Goal: Transaction & Acquisition: Purchase product/service

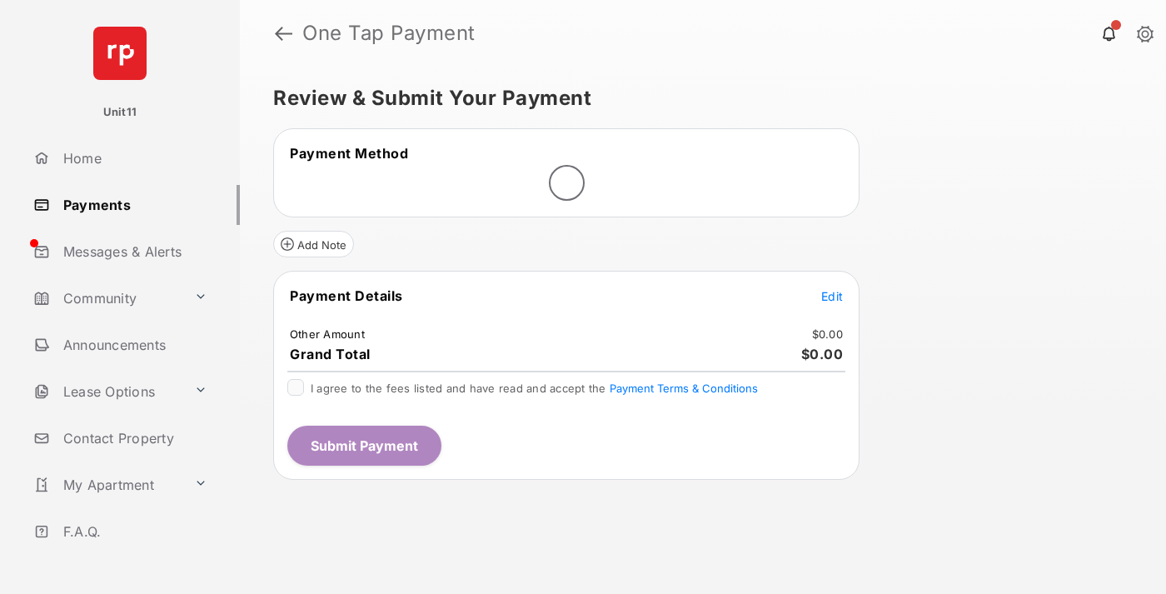
click at [832, 296] on span "Edit" at bounding box center [832, 296] width 22 height 14
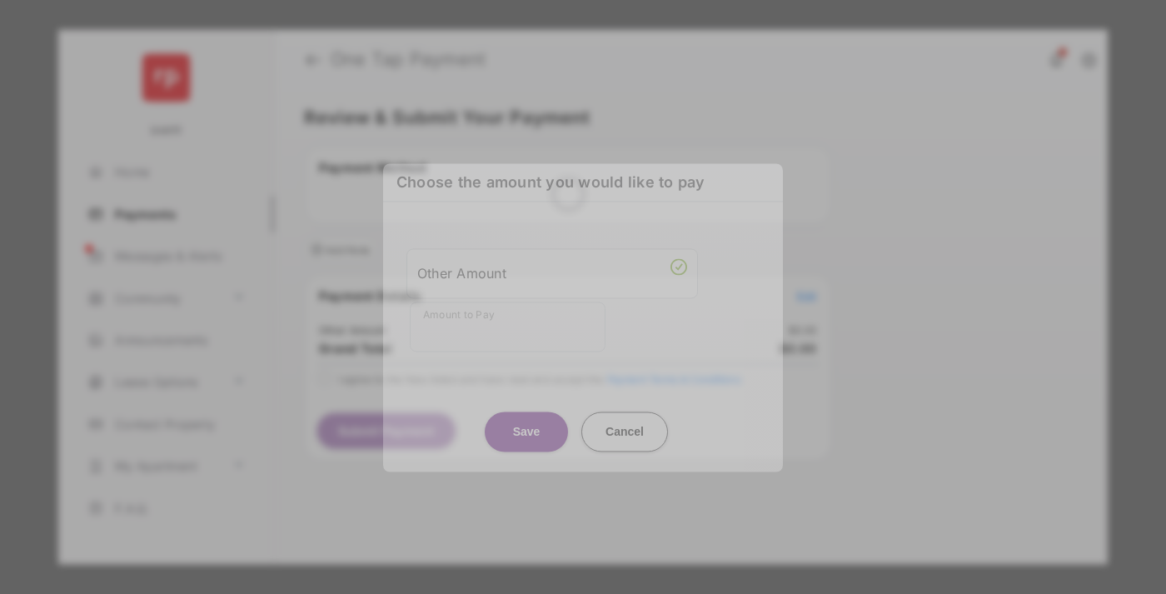
click at [552, 269] on div "Other Amount" at bounding box center [552, 273] width 270 height 28
type input "****"
click at [526, 414] on button "Save" at bounding box center [526, 431] width 83 height 40
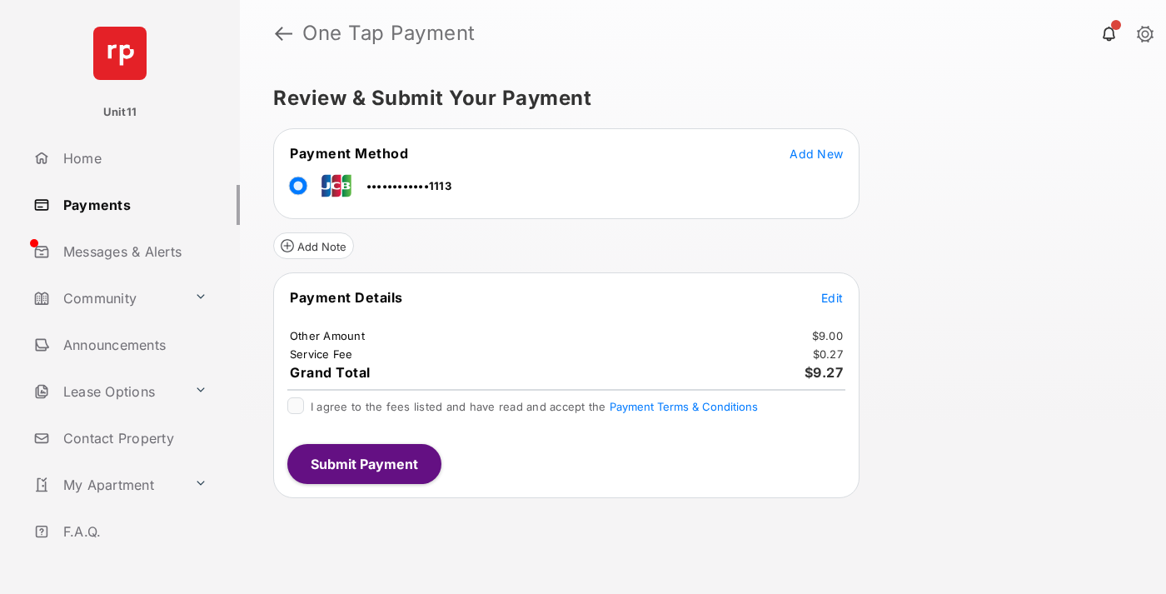
click at [832, 297] on span "Edit" at bounding box center [832, 298] width 22 height 14
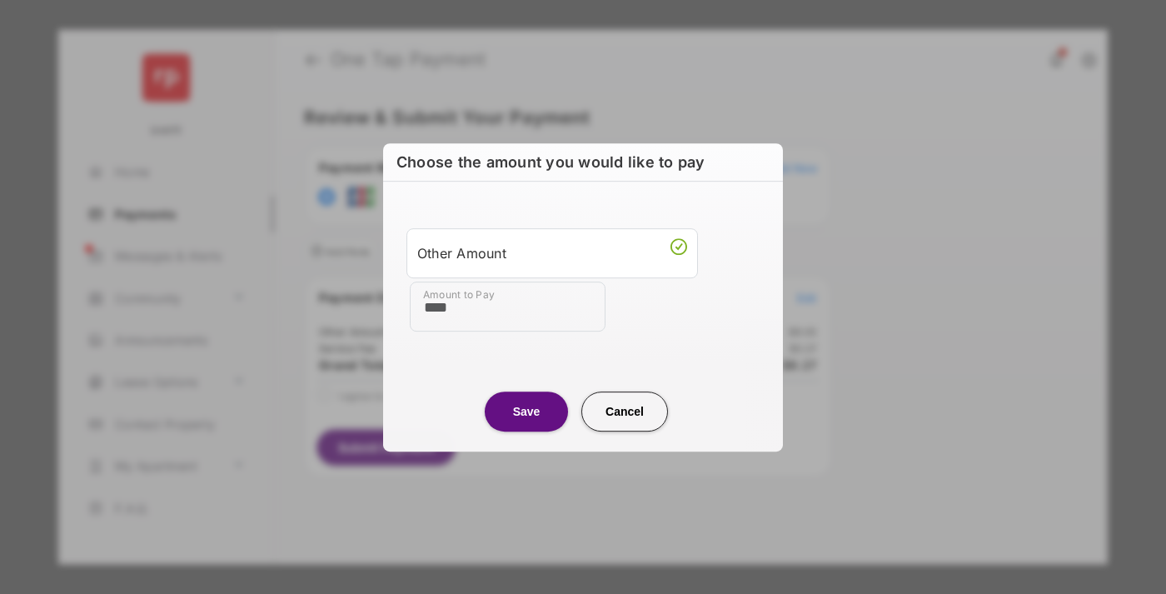
click at [526, 411] on button "Save" at bounding box center [526, 411] width 83 height 40
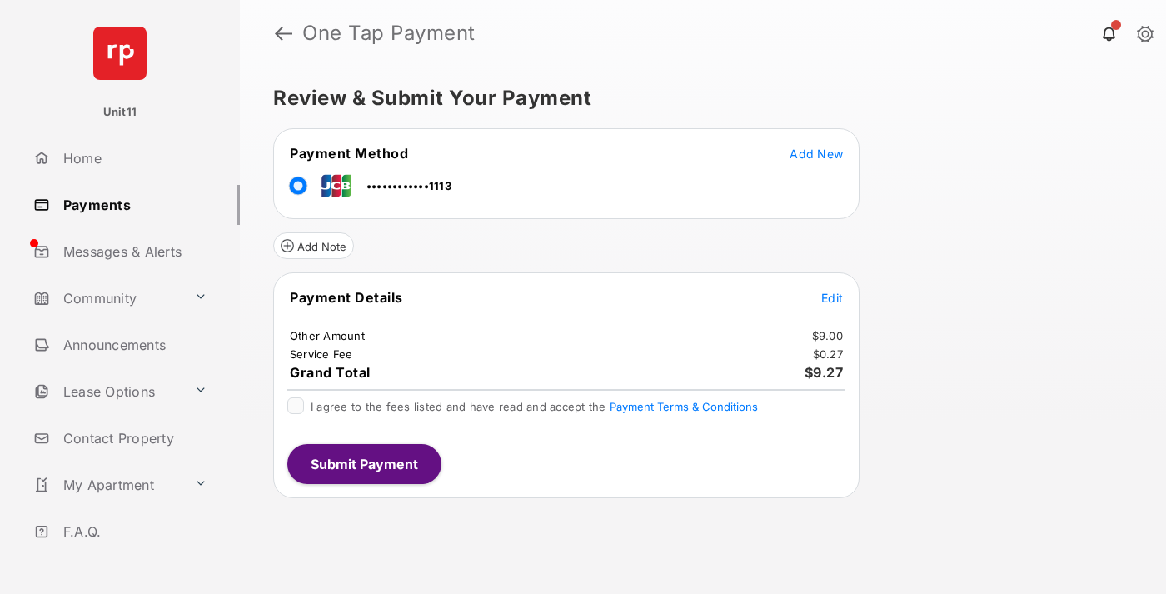
click at [363, 463] on button "Submit Payment" at bounding box center [364, 464] width 154 height 40
